Goal: Check status: Check status

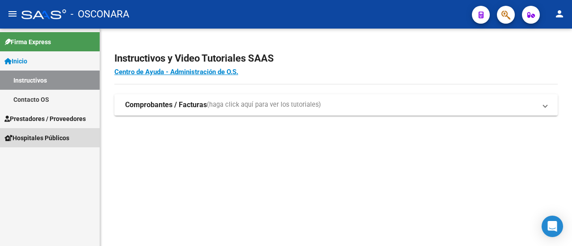
click at [42, 130] on link "Hospitales Públicos" at bounding box center [50, 137] width 100 height 19
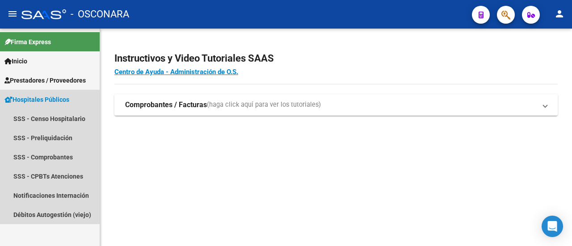
click at [42, 119] on span "Hospitales Públicos SSS - Censo Hospitalario SSS - Preliquidación SSS - Comprob…" at bounding box center [50, 157] width 100 height 134
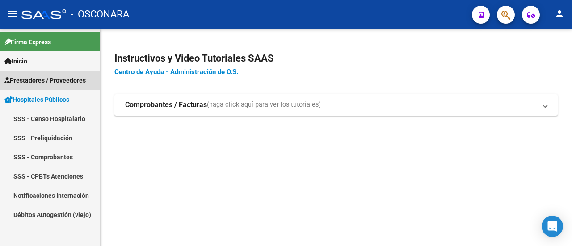
click at [50, 80] on span "Prestadores / Proveedores" at bounding box center [44, 81] width 81 height 10
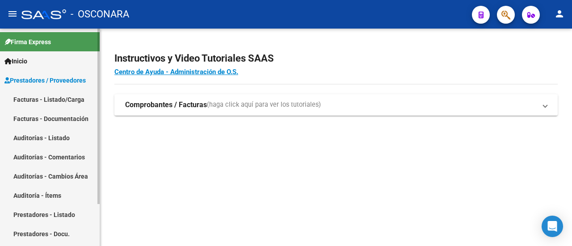
click at [46, 113] on link "Facturas - Documentación" at bounding box center [50, 118] width 100 height 19
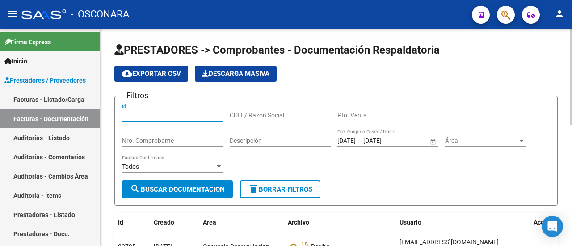
click at [210, 114] on input "Id" at bounding box center [172, 116] width 101 height 8
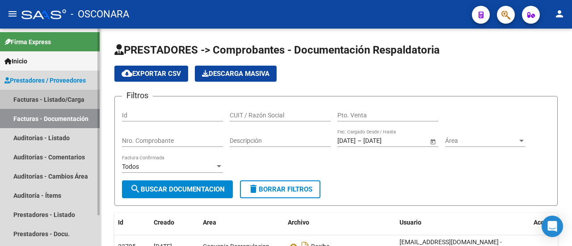
click at [64, 97] on link "Facturas - Listado/Carga" at bounding box center [50, 99] width 100 height 19
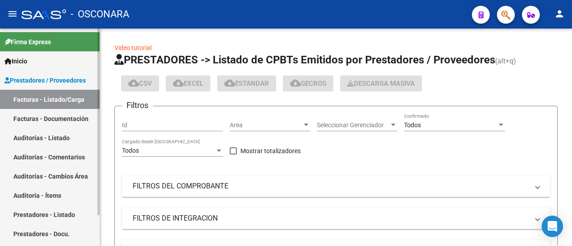
click at [62, 126] on link "Facturas - Documentación" at bounding box center [50, 118] width 100 height 19
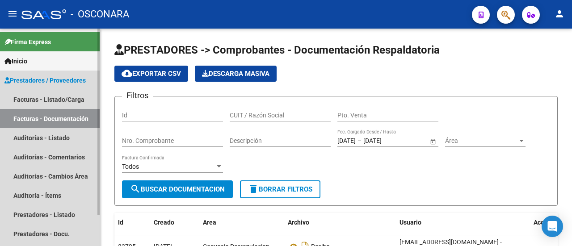
click at [43, 83] on span "Prestadores / Proveedores" at bounding box center [44, 81] width 81 height 10
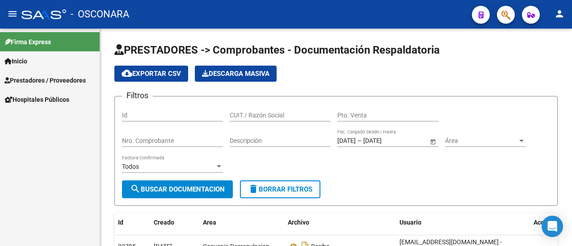
click at [43, 83] on span "Prestadores / Proveedores" at bounding box center [44, 81] width 81 height 10
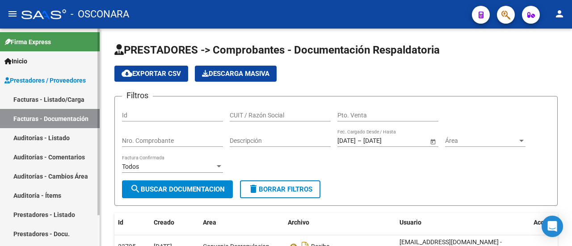
click at [59, 125] on link "Facturas - Documentación" at bounding box center [50, 118] width 100 height 19
click at [66, 144] on link "Auditorías - Listado" at bounding box center [50, 137] width 100 height 19
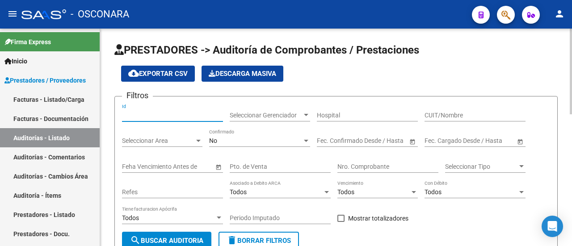
click at [147, 115] on input "Id" at bounding box center [172, 116] width 101 height 8
paste input "8371"
type input "8371"
click at [256, 151] on div "No Confirmado" at bounding box center [259, 141] width 101 height 25
click at [253, 146] on div "No Confirmado" at bounding box center [259, 138] width 101 height 18
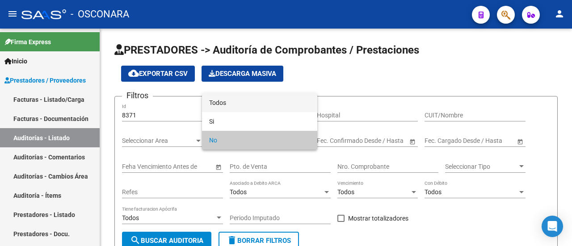
click at [242, 104] on span "Todos" at bounding box center [259, 102] width 101 height 19
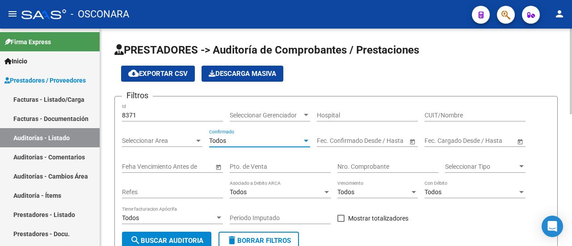
click at [176, 235] on button "search Buscar Auditoria" at bounding box center [166, 241] width 89 height 18
click at [288, 136] on div "Todos Confirmado" at bounding box center [259, 138] width 101 height 18
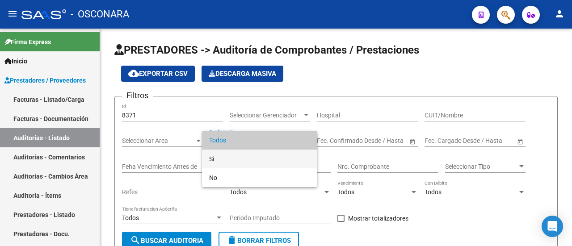
click at [269, 154] on span "Si" at bounding box center [259, 159] width 101 height 19
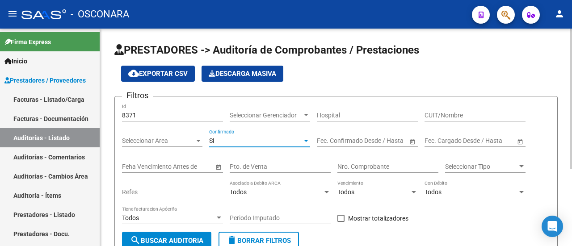
click at [164, 241] on span "search Buscar Auditoria" at bounding box center [166, 241] width 73 height 8
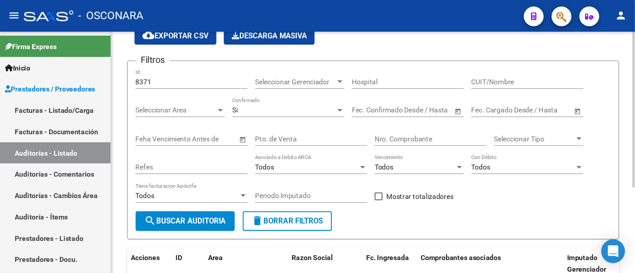
scroll to position [30, 0]
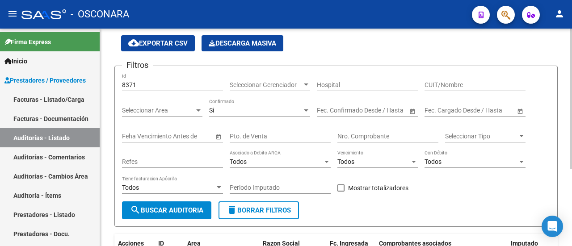
click at [274, 117] on div "Si Confirmado" at bounding box center [259, 111] width 101 height 25
click at [269, 108] on div "Si" at bounding box center [255, 111] width 93 height 8
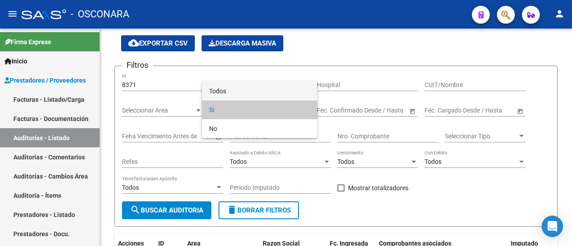
click at [253, 89] on span "Todos" at bounding box center [259, 91] width 101 height 19
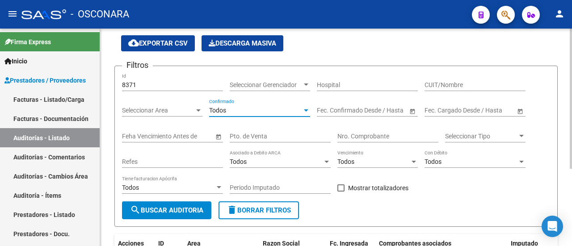
click at [201, 207] on span "search Buscar Auditoria" at bounding box center [166, 210] width 73 height 8
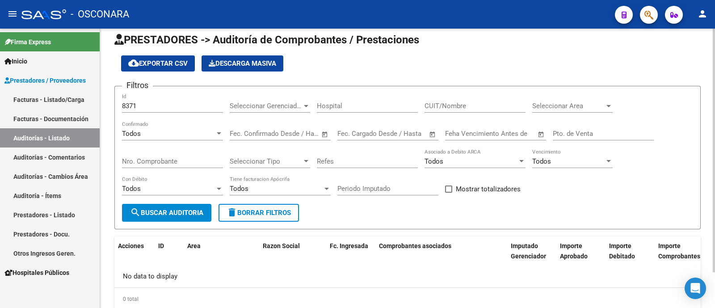
scroll to position [0, 0]
